Goal: Check status: Check status

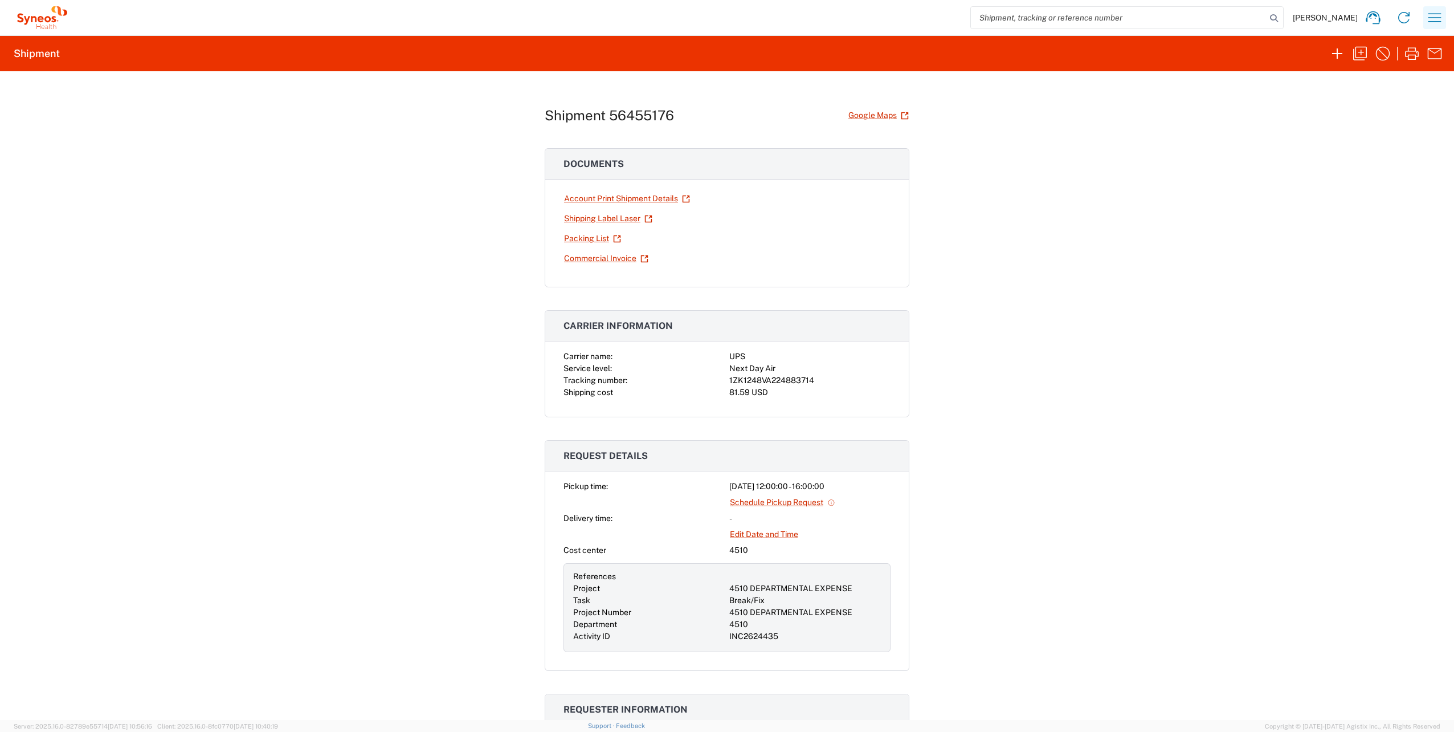
click at [1437, 23] on icon "button" at bounding box center [1434, 18] width 18 height 18
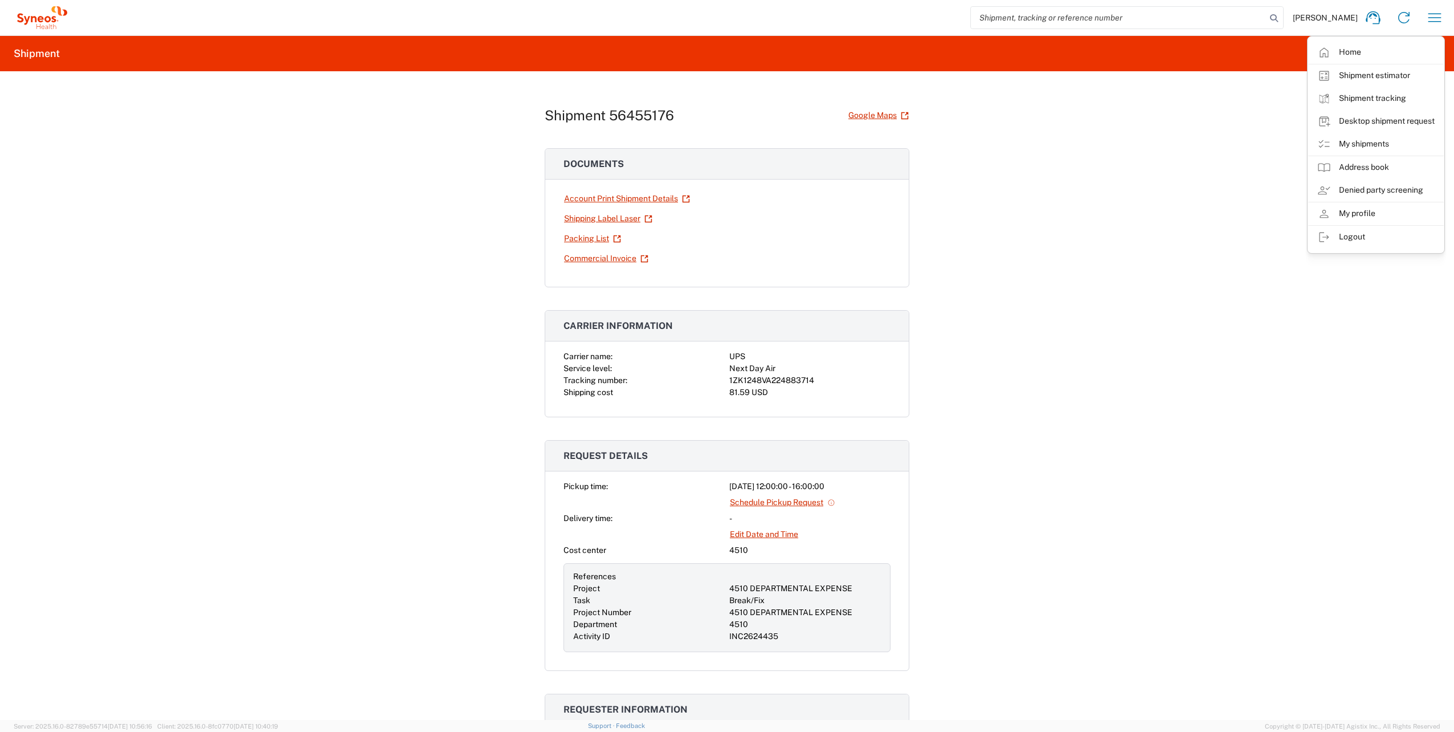
click at [1354, 138] on link "My shipments" at bounding box center [1376, 144] width 136 height 23
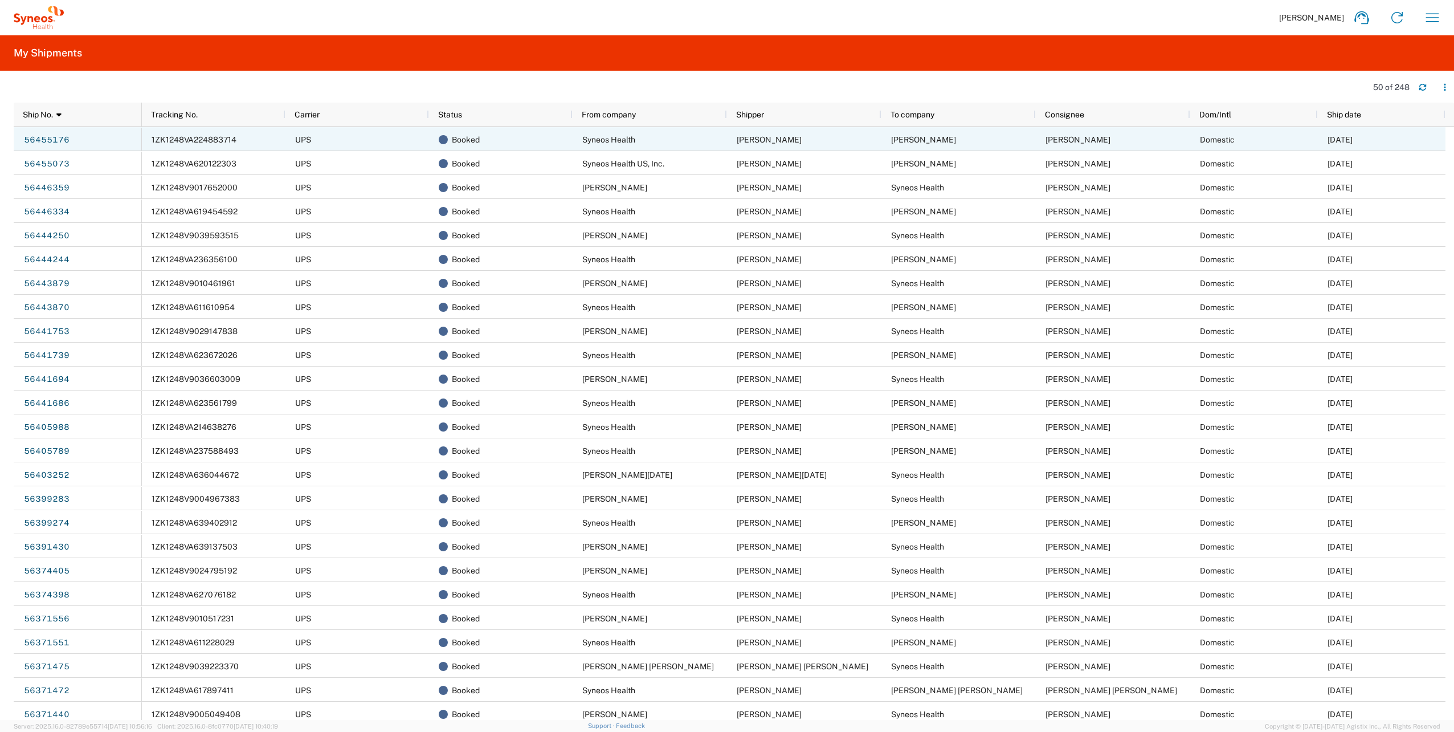
click at [194, 139] on span "1ZK1248VA224883714" at bounding box center [194, 139] width 85 height 9
